Goal: Navigation & Orientation: Find specific page/section

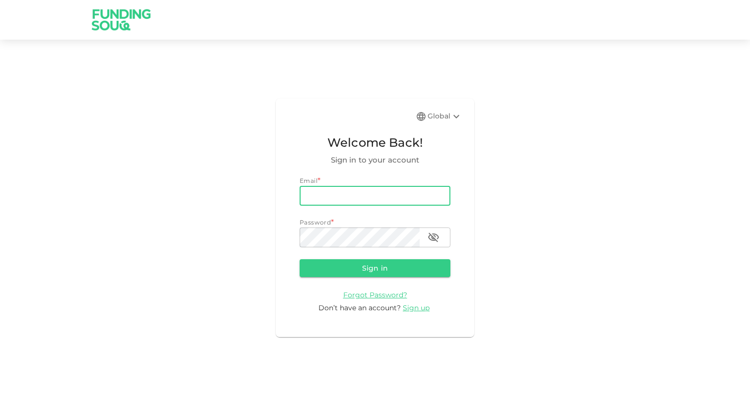
type input "[EMAIL_ADDRESS][DOMAIN_NAME]"
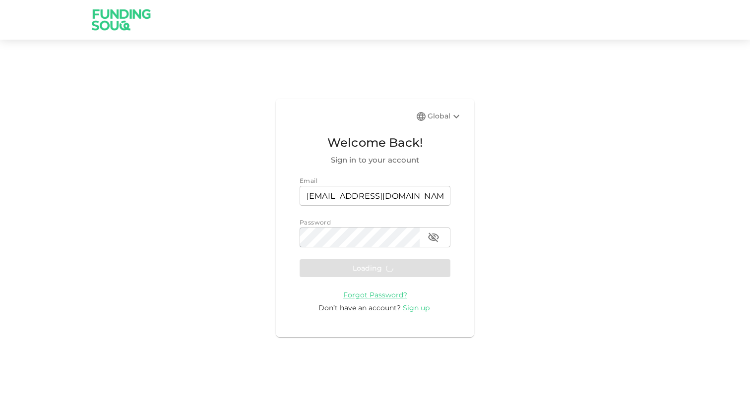
click at [376, 265] on form "Email email [EMAIL_ADDRESS][DOMAIN_NAME] email Password password password Loadi…" at bounding box center [375, 244] width 151 height 137
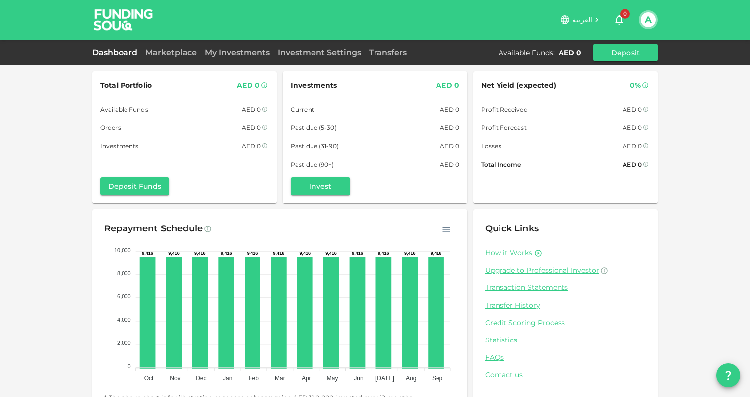
click at [174, 60] on div "Dashboard Marketplace My Investments Investment Settings Transfers Available Fu…" at bounding box center [375, 53] width 566 height 18
click at [170, 55] on link "Marketplace" at bounding box center [171, 52] width 60 height 9
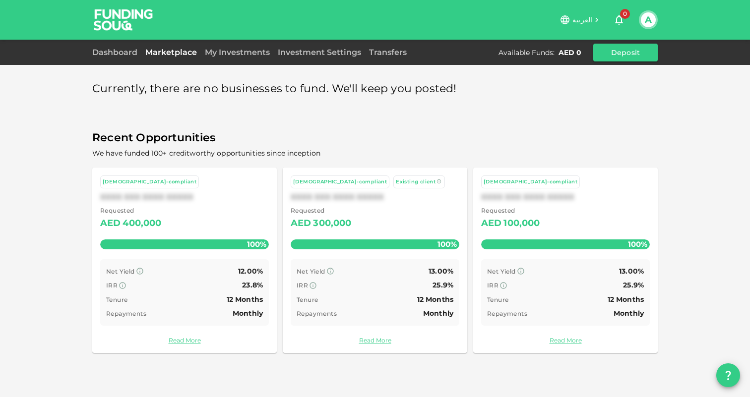
click at [113, 60] on div "Dashboard Marketplace My Investments Investment Settings Transfers Available Fu…" at bounding box center [375, 53] width 566 height 18
click at [111, 52] on link "Dashboard" at bounding box center [116, 52] width 49 height 9
